Goal: Task Accomplishment & Management: Complete application form

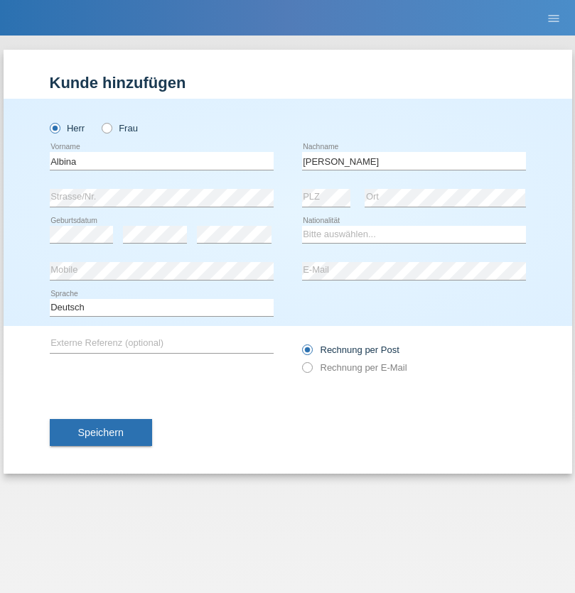
type input "[PERSON_NAME]"
select select "PT"
select select "C"
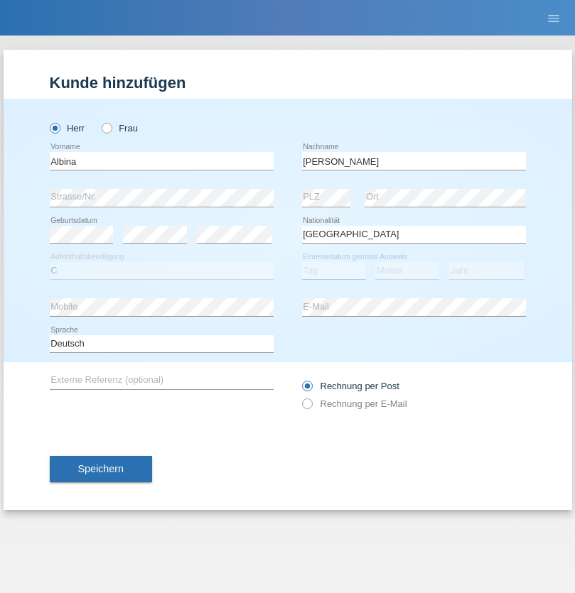
select select "10"
select select "07"
select select "2002"
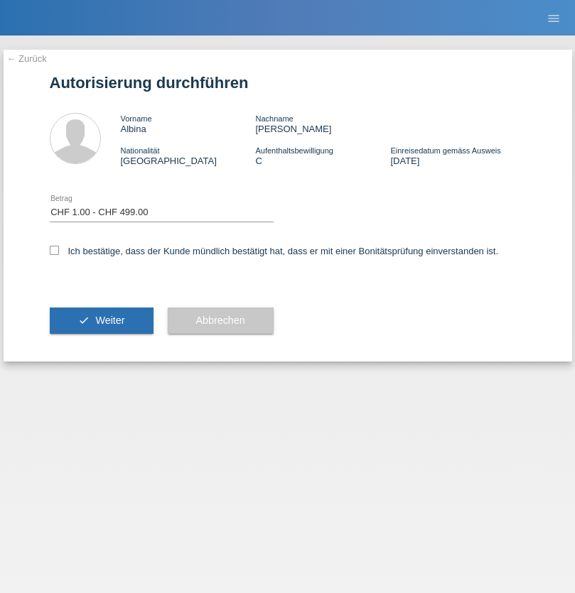
select select "1"
checkbox input "true"
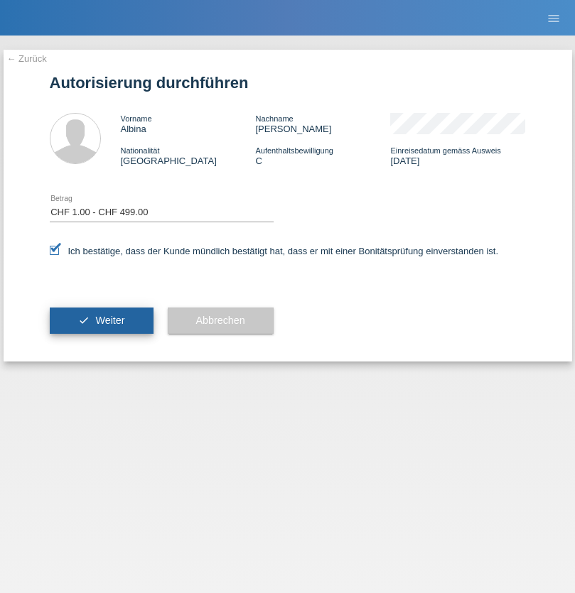
click at [101, 320] on span "Weiter" at bounding box center [109, 320] width 29 height 11
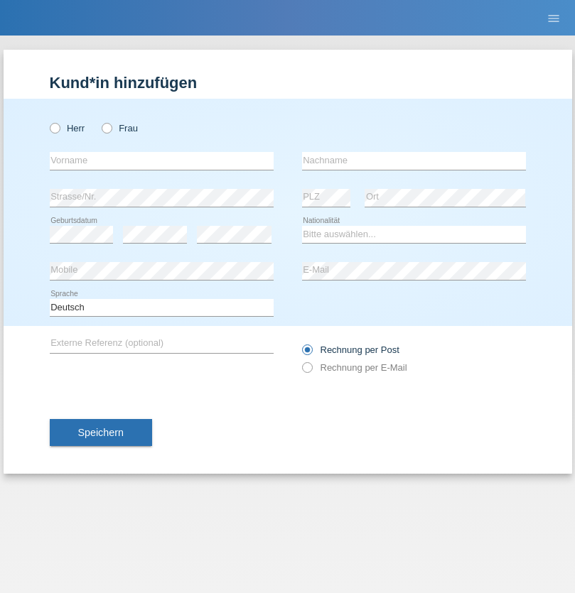
radio input "true"
click at [161, 161] on input "text" at bounding box center [162, 161] width 224 height 18
type input "Sasa"
click at [414, 161] on input "text" at bounding box center [414, 161] width 224 height 18
type input "Lazarevic"
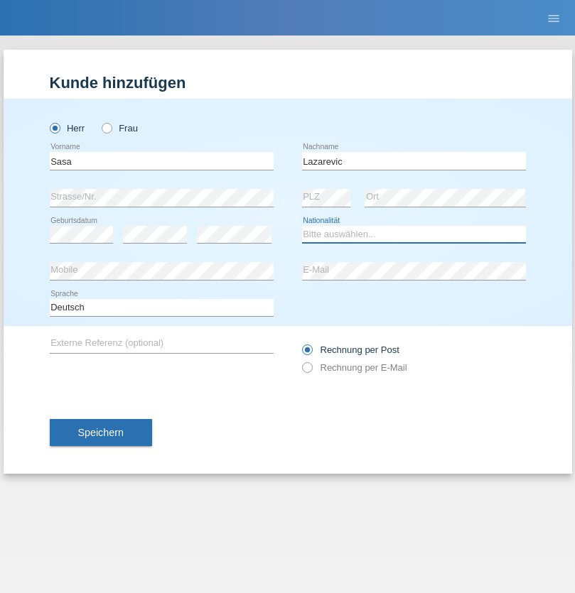
select select "RS"
select select "C"
select select "16"
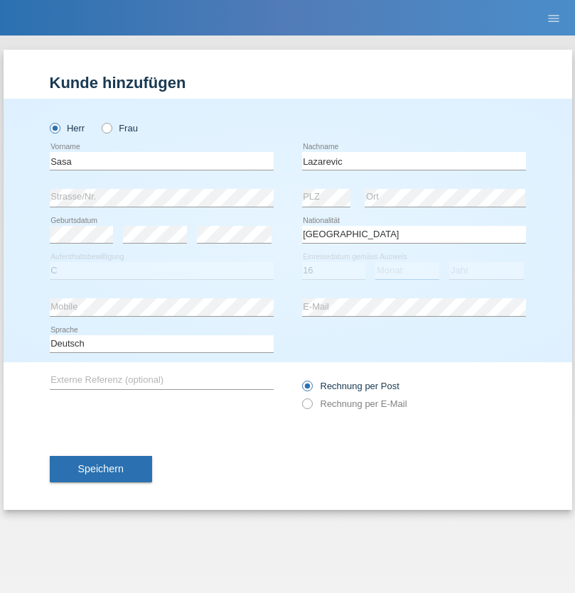
select select "10"
select select "1984"
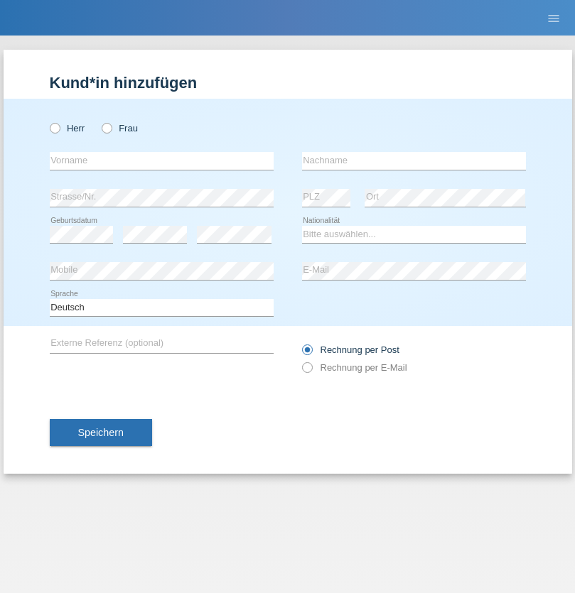
radio input "true"
click at [161, 161] on input "text" at bounding box center [162, 161] width 224 height 18
type input "kelmendi"
click at [414, 161] on input "text" at bounding box center [414, 161] width 224 height 18
type input "Edona"
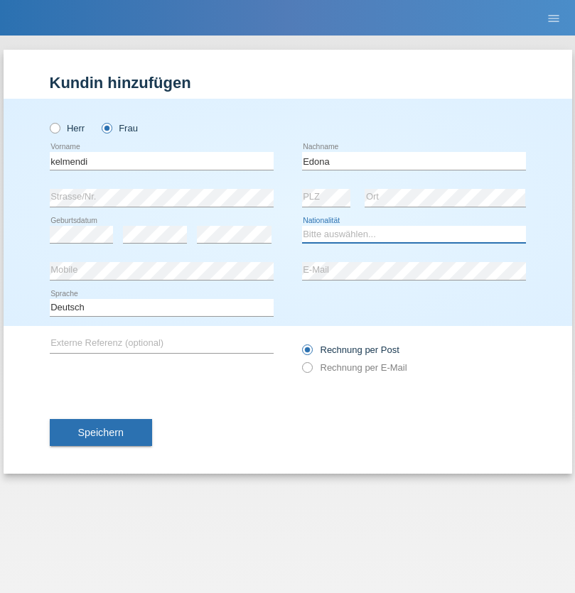
select select "XK"
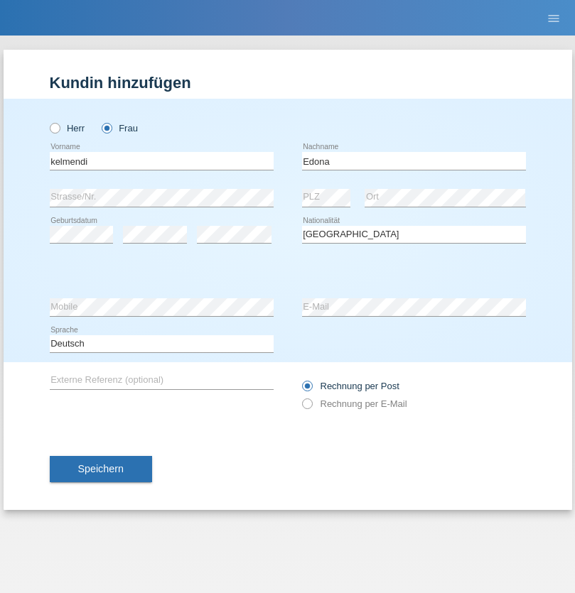
select select "C"
select select "23"
select select "09"
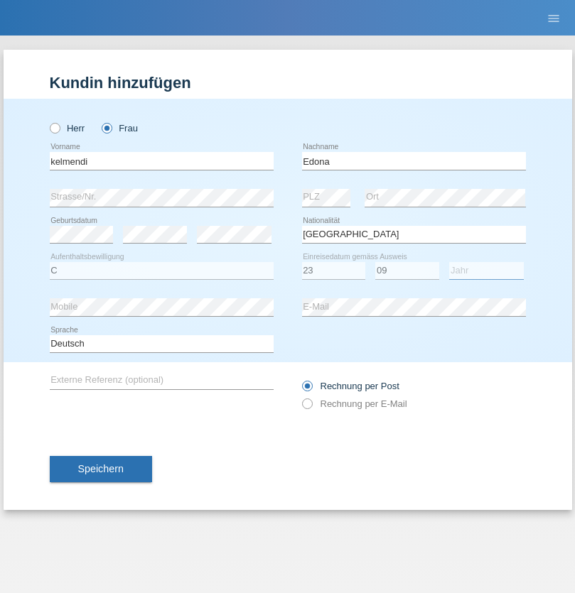
select select "2021"
